Goal: Entertainment & Leisure: Browse casually

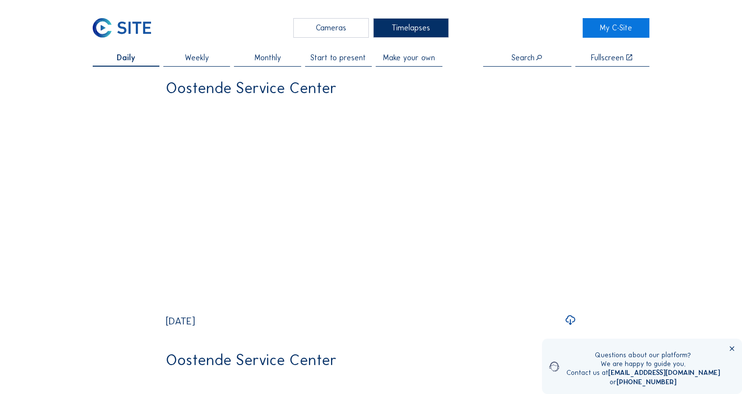
click at [338, 27] on div "Cameras" at bounding box center [331, 28] width 76 height 20
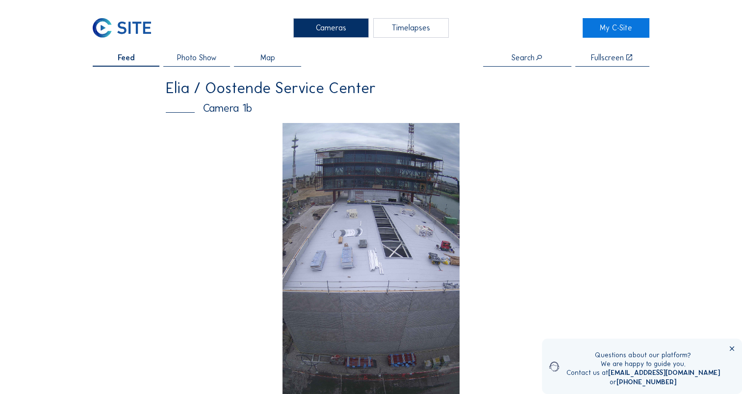
click at [325, 174] on img at bounding box center [372, 280] width 178 height 315
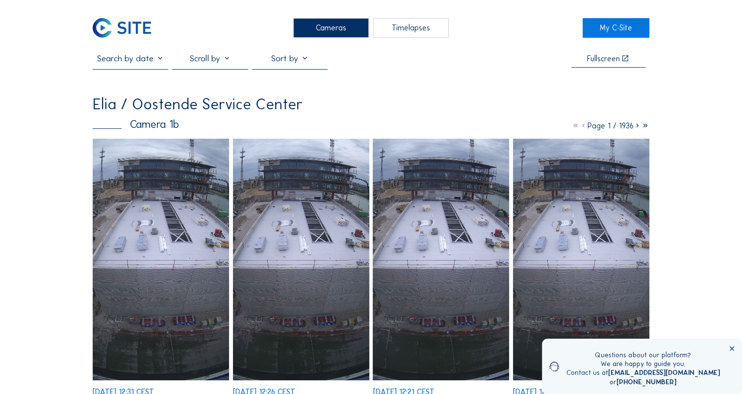
click at [163, 152] on img at bounding box center [161, 260] width 136 height 242
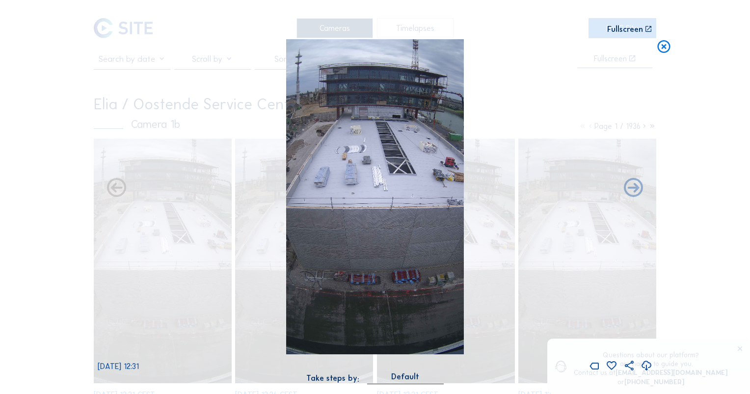
click at [358, 148] on img at bounding box center [375, 196] width 178 height 315
click at [407, 179] on img at bounding box center [375, 196] width 178 height 315
